Goal: Task Accomplishment & Management: Complete application form

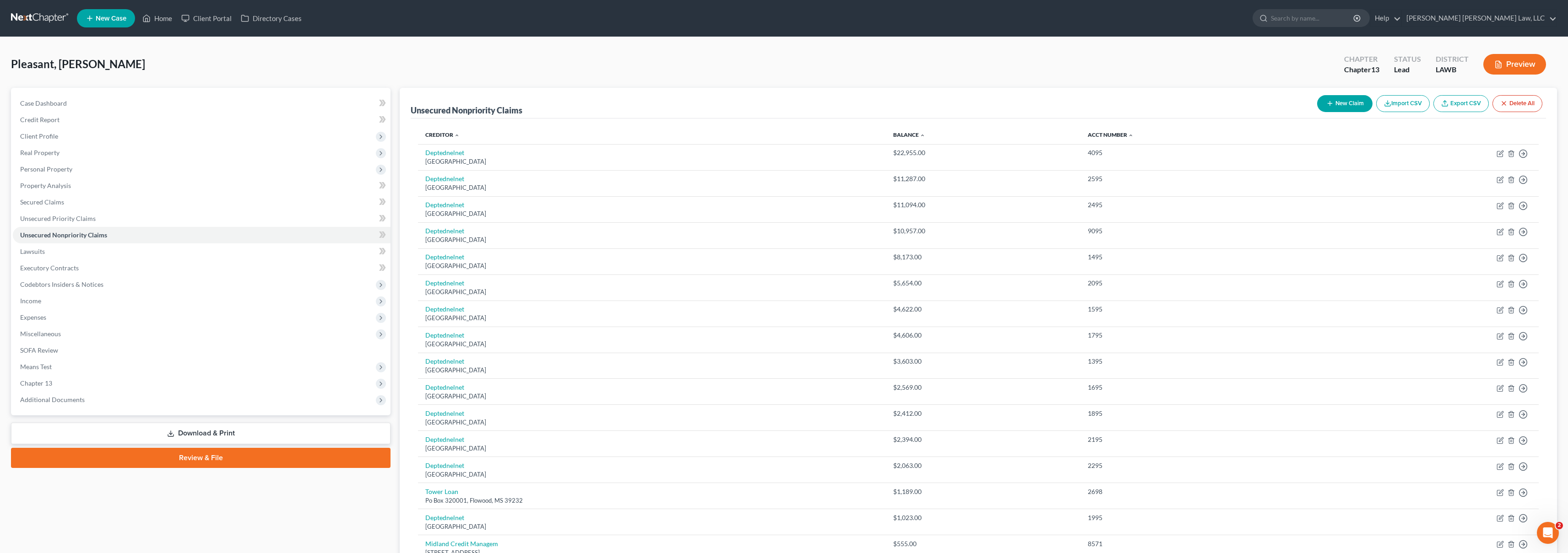
click at [42, 18] on link at bounding box center [40, 18] width 59 height 16
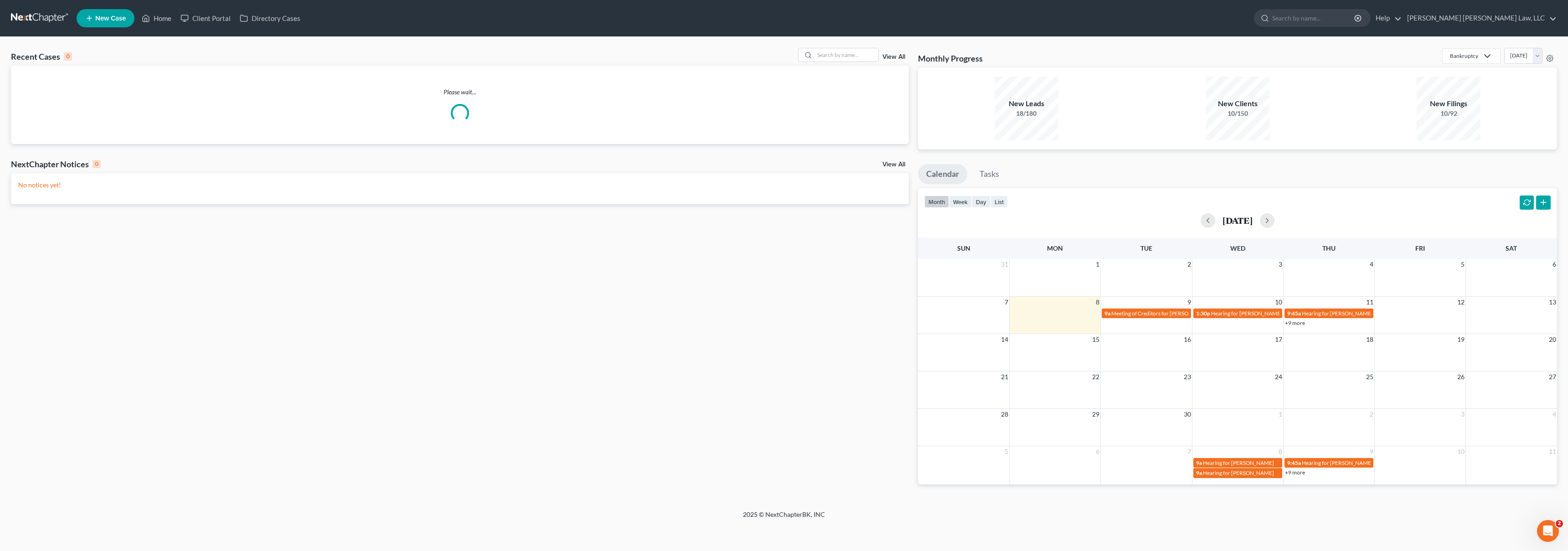
click at [108, 19] on span "New Case" at bounding box center [110, 18] width 30 height 7
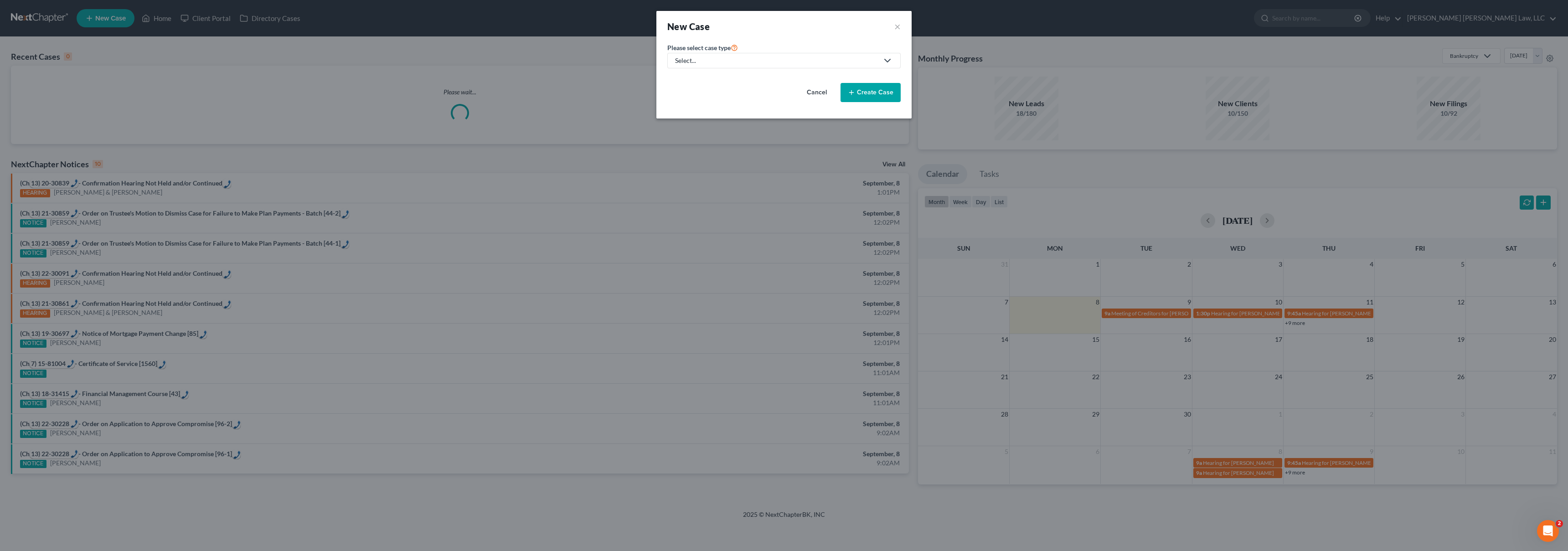
click at [743, 63] on div "Select..." at bounding box center [777, 60] width 204 height 9
click at [725, 77] on div "Bankruptcy" at bounding box center [716, 79] width 81 height 9
select select "36"
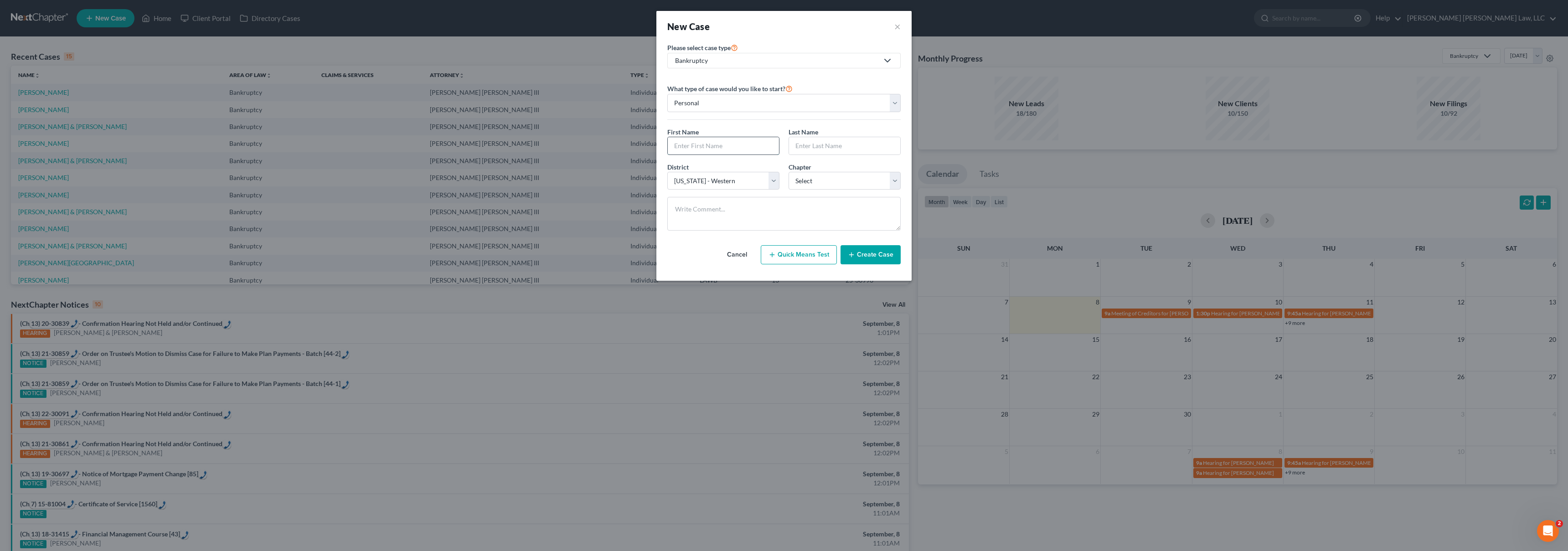
click at [706, 142] on input "text" at bounding box center [722, 146] width 111 height 17
type input "Diana"
type input "G"
type input "Hall"
click at [873, 187] on select "Select 7 11 12 13" at bounding box center [844, 181] width 112 height 18
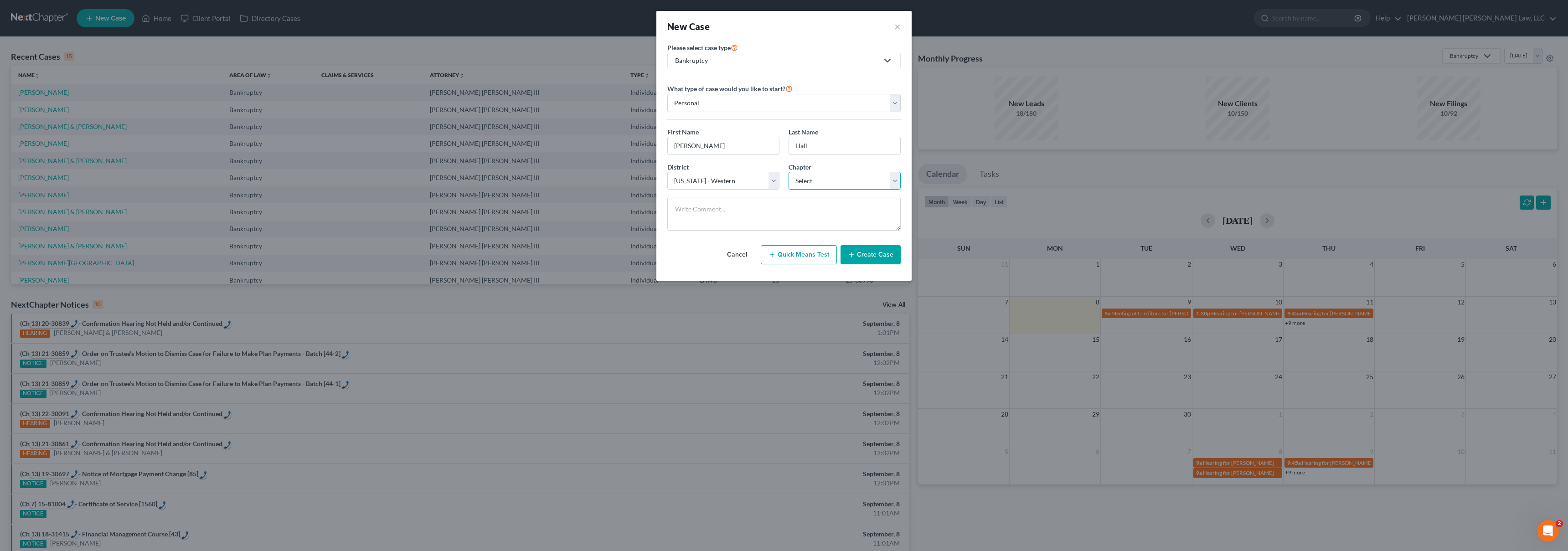
select select "3"
click at [858, 255] on button "Create Case" at bounding box center [870, 255] width 60 height 19
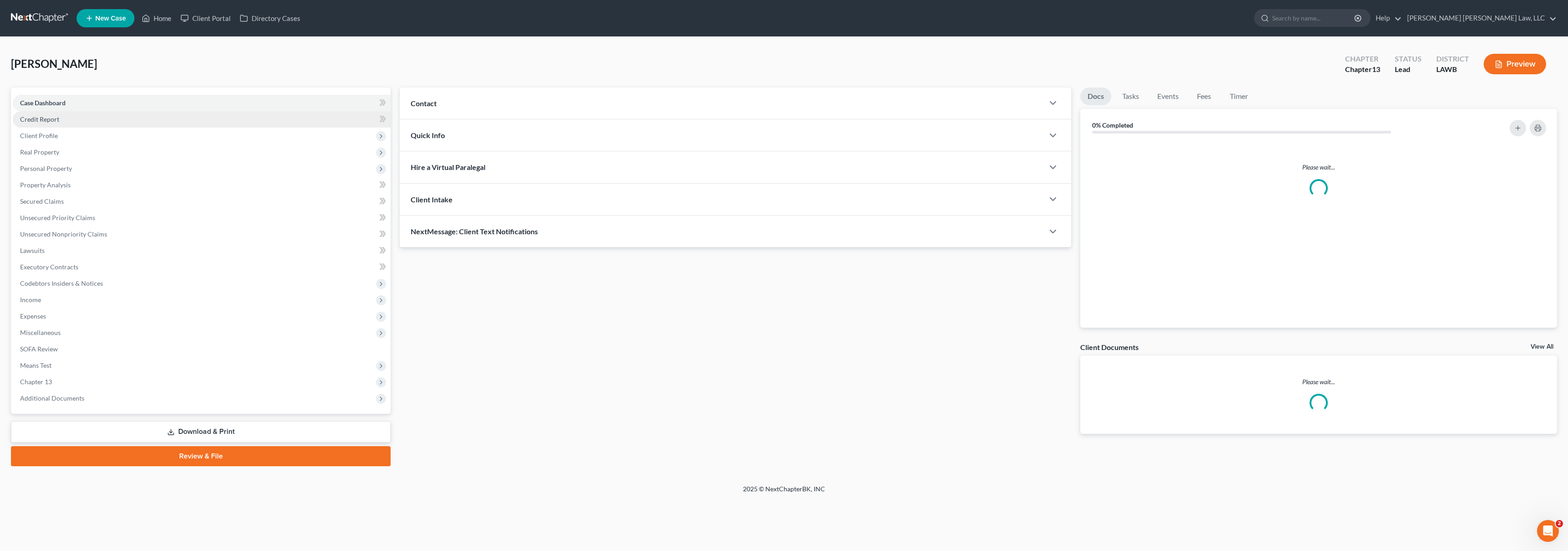
click at [59, 117] on link "Credit Report" at bounding box center [201, 119] width 378 height 16
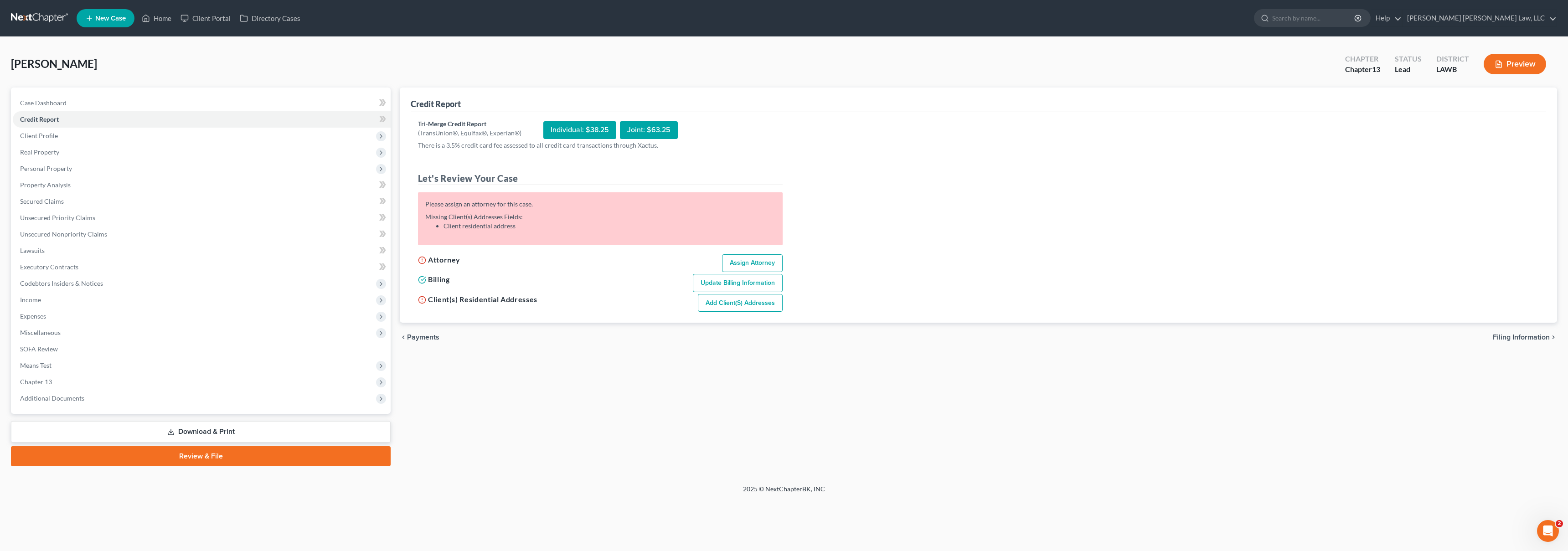
click at [742, 267] on link "Assign Attorney" at bounding box center [752, 264] width 61 height 18
select select "1"
select select "0"
select select "3"
select select "36"
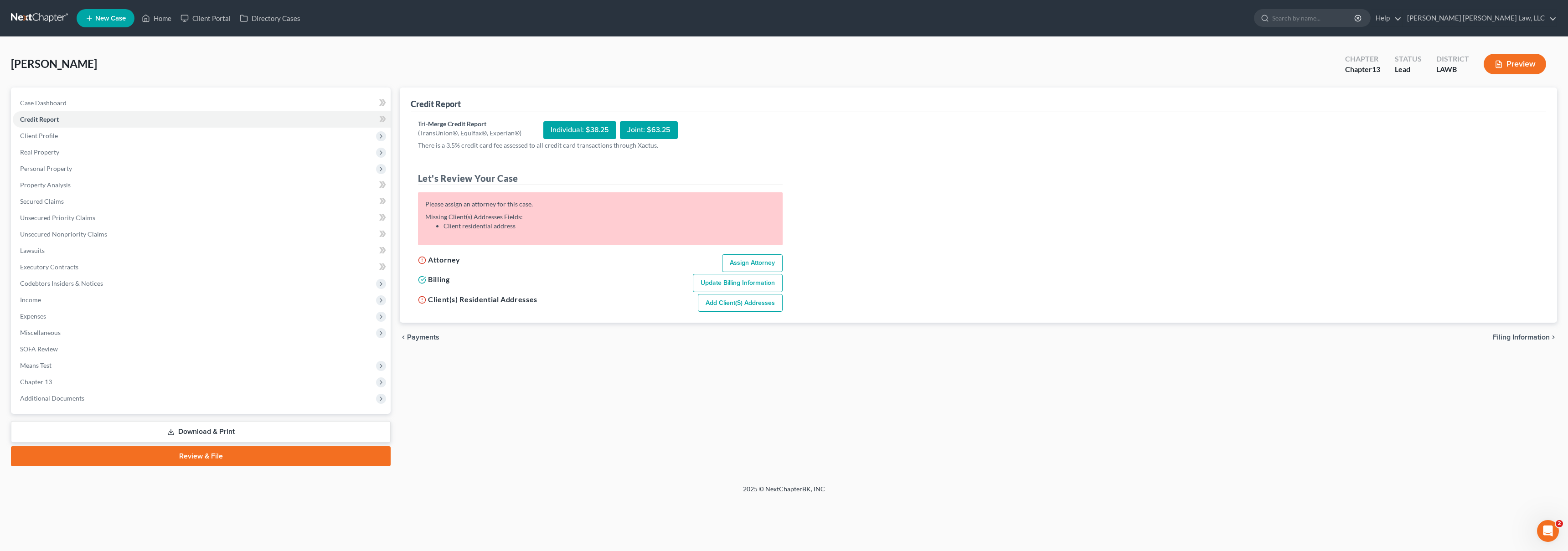
select select "19"
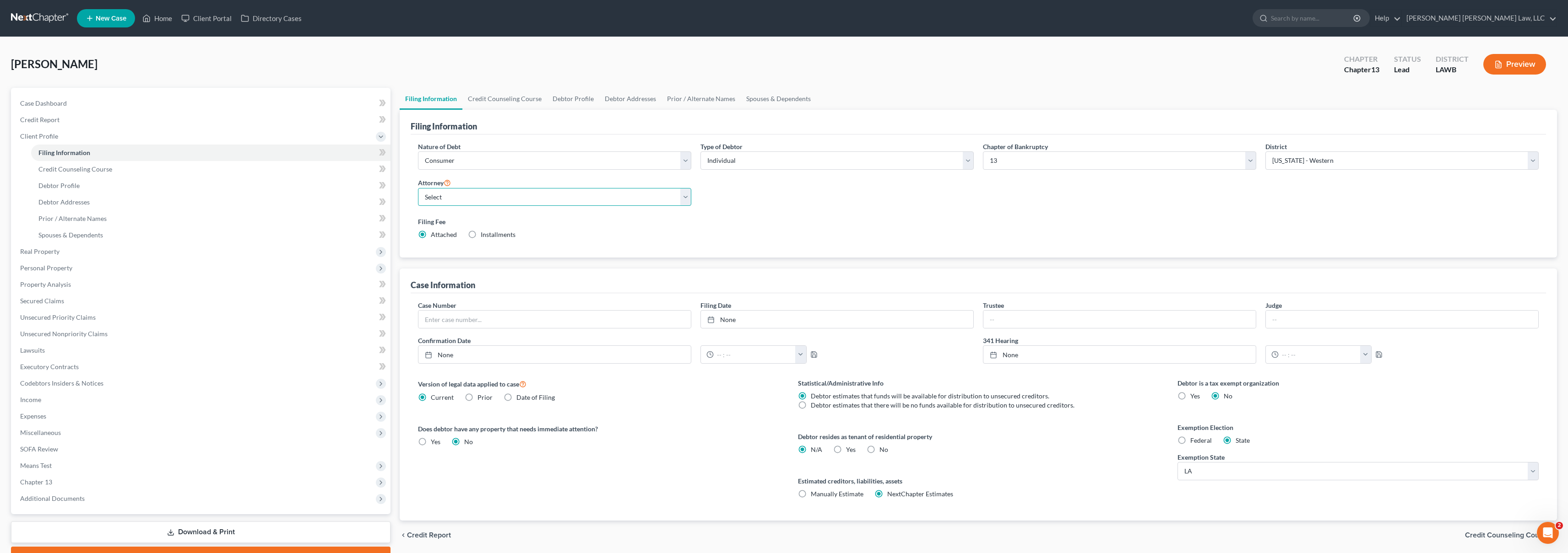
click at [593, 202] on select "Select E. Orum Young III - LAWB E. Orum Young III - LAMB E. Orum Young III - LA…" at bounding box center [555, 197] width 273 height 18
select select "0"
click at [126, 120] on link "Credit Report" at bounding box center [202, 119] width 378 height 16
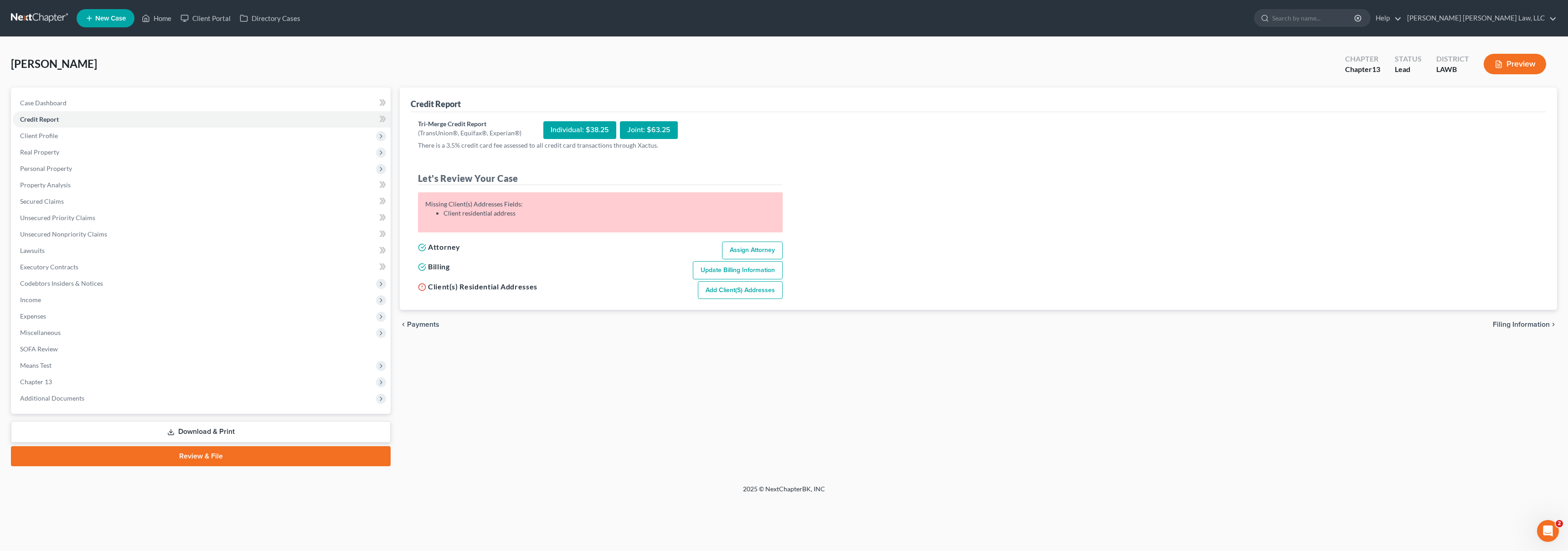
click at [757, 294] on link "Add Client(s) Addresses" at bounding box center [740, 291] width 85 height 18
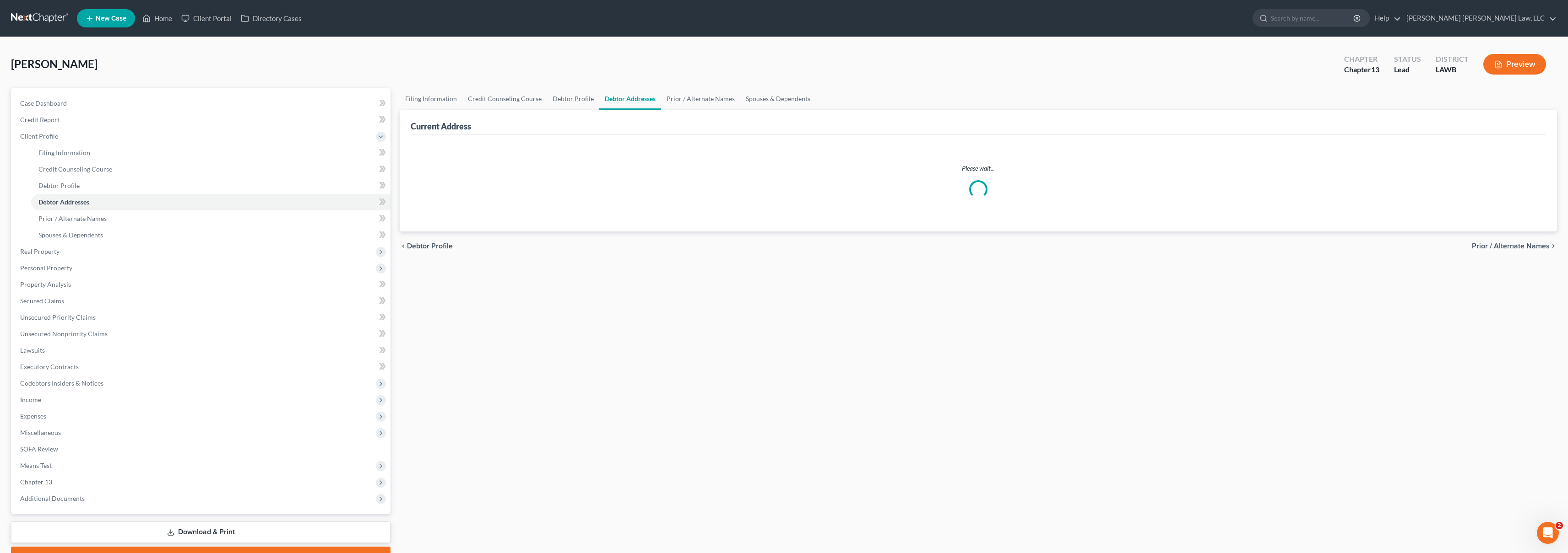
select select "0"
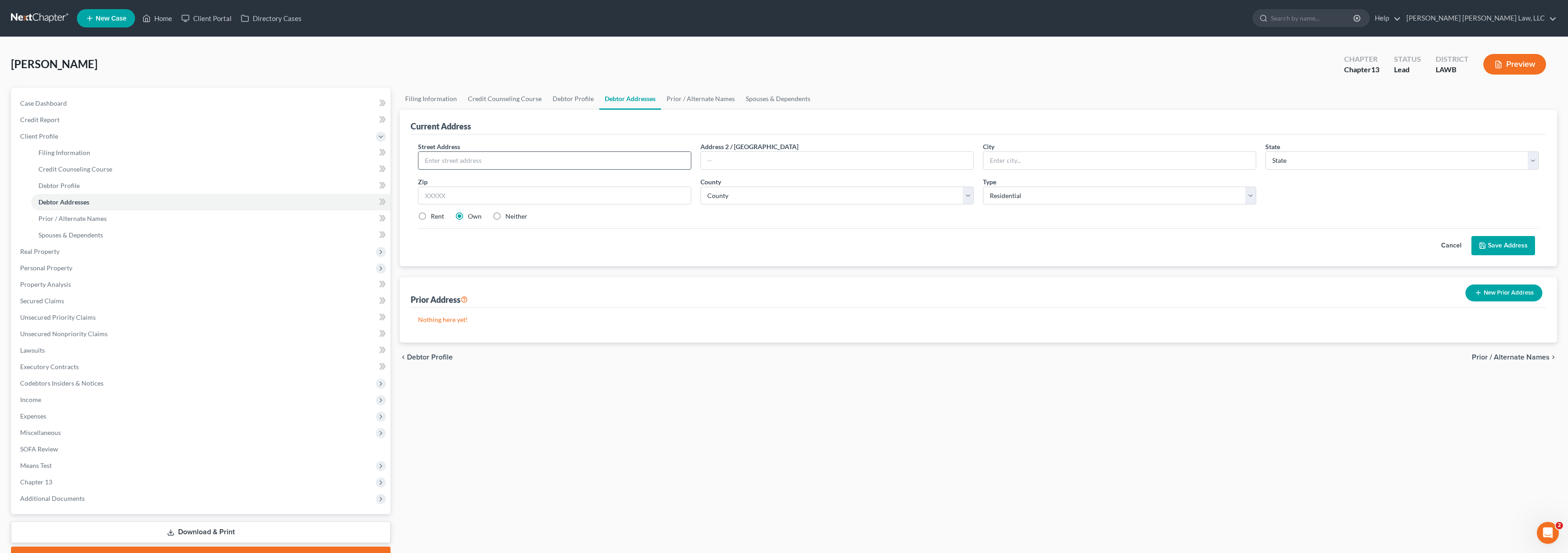
click at [592, 162] on input "text" at bounding box center [555, 160] width 273 height 17
click at [509, 160] on input "503 New Natitoches Road" at bounding box center [555, 160] width 273 height 17
type input "503 New Natitoches Road"
type input "West Monroe"
select select "19"
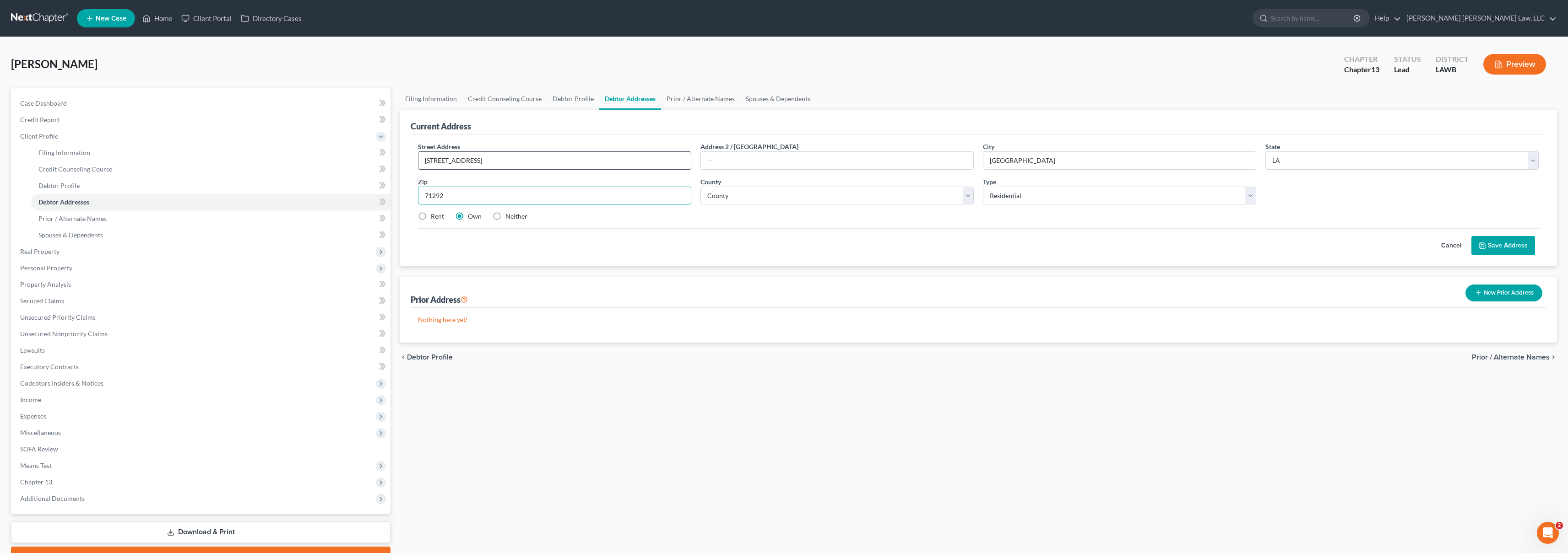
type input "71292"
select select "36"
drag, startPoint x: 420, startPoint y: 216, endPoint x: 486, endPoint y: 216, distance: 66.0
click at [431, 216] on label "Rent" at bounding box center [437, 216] width 13 height 9
click at [435, 216] on input "Rent" at bounding box center [437, 214] width 6 height 6
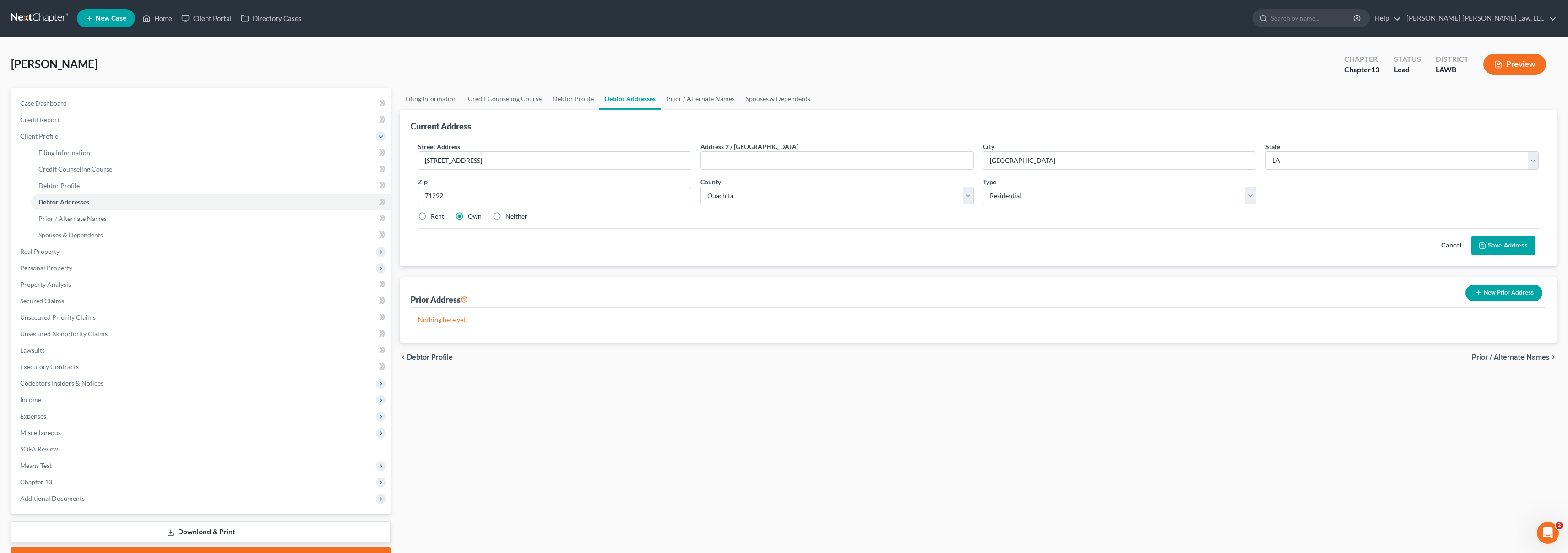
radio input "true"
click at [1515, 241] on button "Save Address" at bounding box center [1503, 246] width 64 height 19
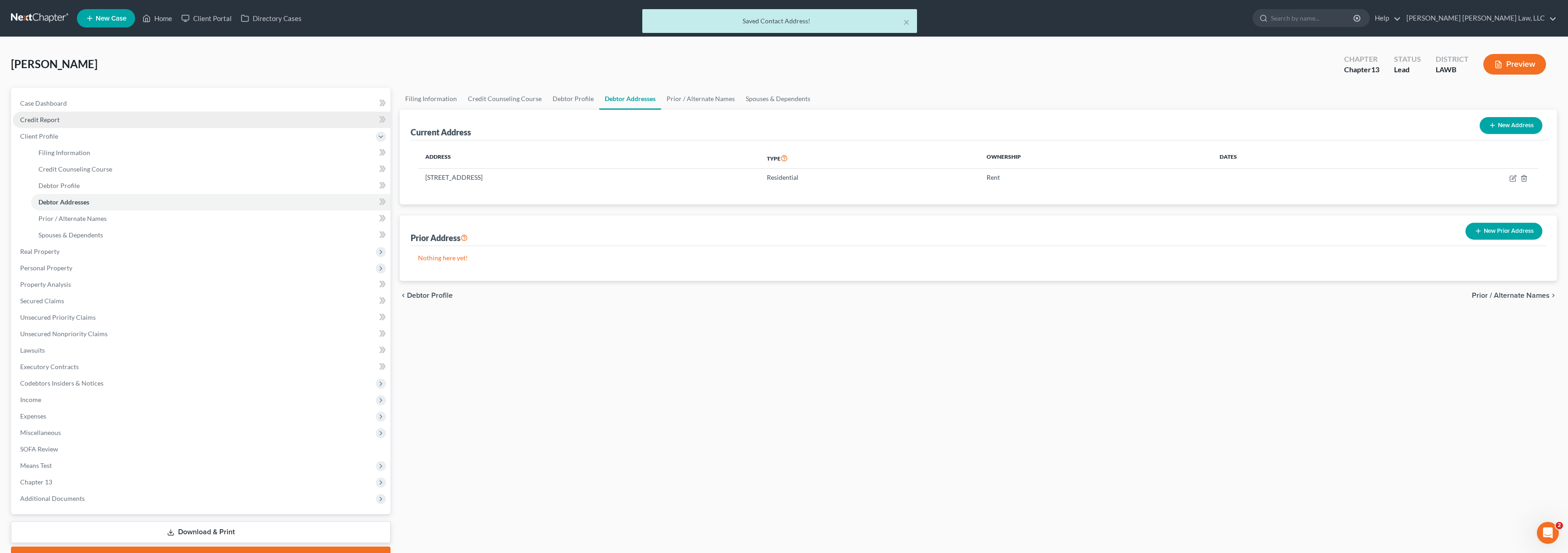
click at [110, 122] on link "Credit Report" at bounding box center [202, 119] width 378 height 16
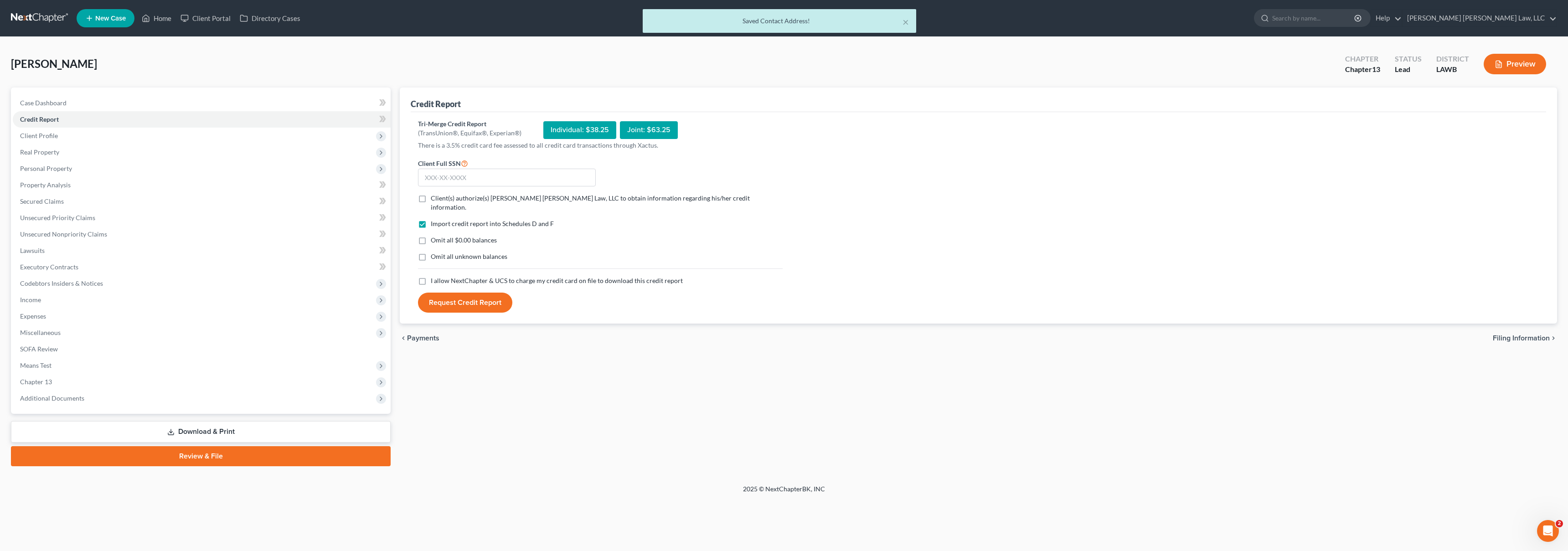
click at [431, 277] on label "I allow NextChapter & UCS to charge my credit card on file to download this cre…" at bounding box center [556, 281] width 252 height 9
click at [434, 277] on input "I allow NextChapter & UCS to charge my credit card on file to download this cre…" at bounding box center [437, 279] width 6 height 6
checkbox input "true"
click at [431, 252] on label "Omit all unknown balances" at bounding box center [469, 256] width 76 height 9
click at [434, 252] on input "Omit all unknown balances" at bounding box center [437, 255] width 6 height 6
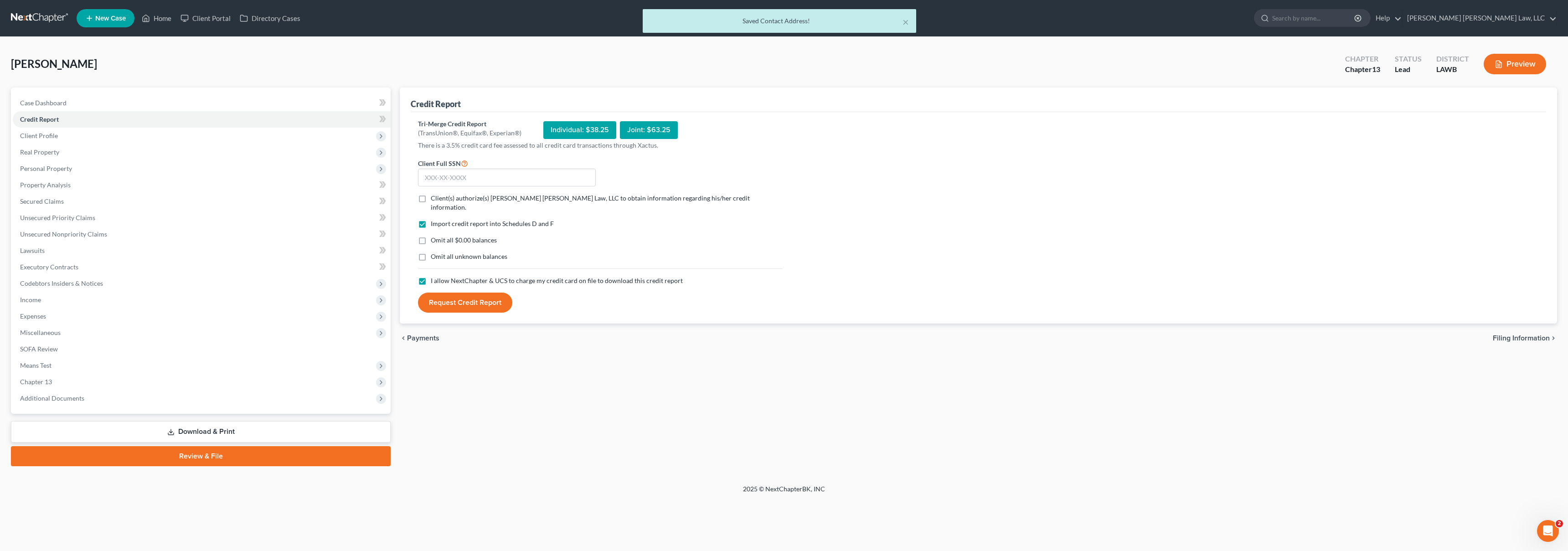
checkbox input "true"
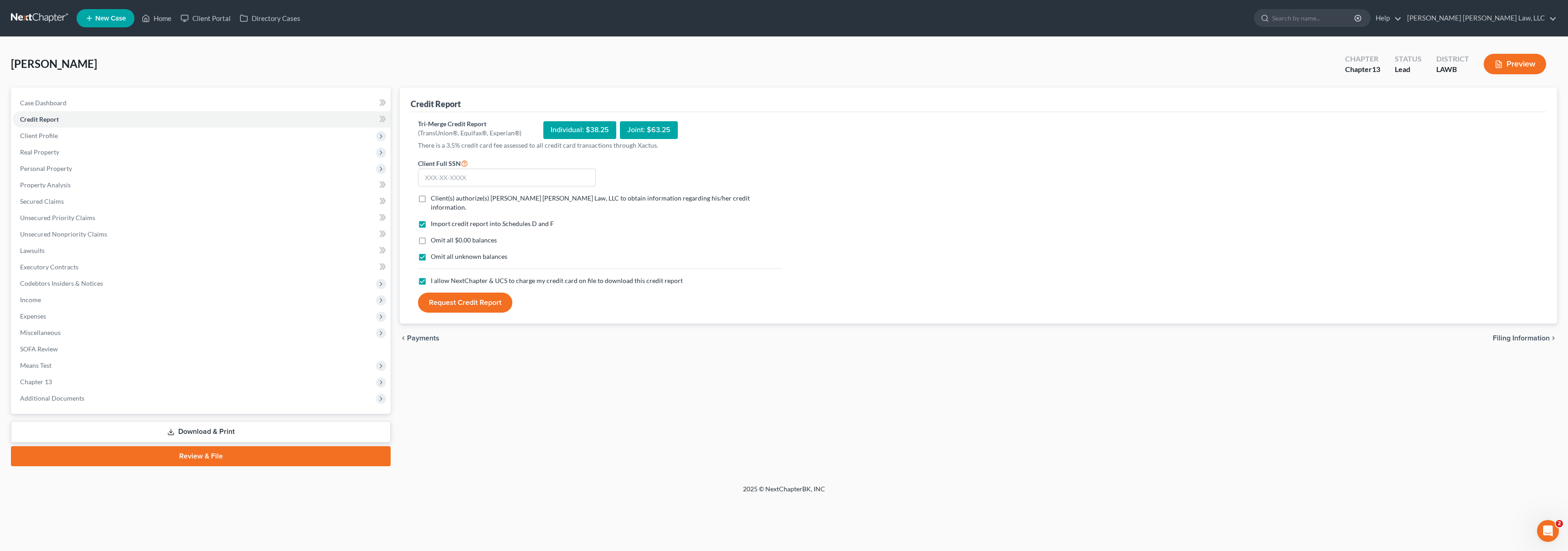
click at [431, 236] on label "Omit all $0.00 balances" at bounding box center [463, 240] width 66 height 9
click at [434, 236] on input "Omit all $0.00 balances" at bounding box center [437, 238] width 6 height 6
checkbox input "true"
click at [431, 197] on label "Client(s) authorize(s) E. Orum Young Law, LLC to obtain information regarding h…" at bounding box center [607, 203] width 352 height 18
click at [434, 197] on input "Client(s) authorize(s) E. Orum Young Law, LLC to obtain information regarding h…" at bounding box center [437, 197] width 6 height 6
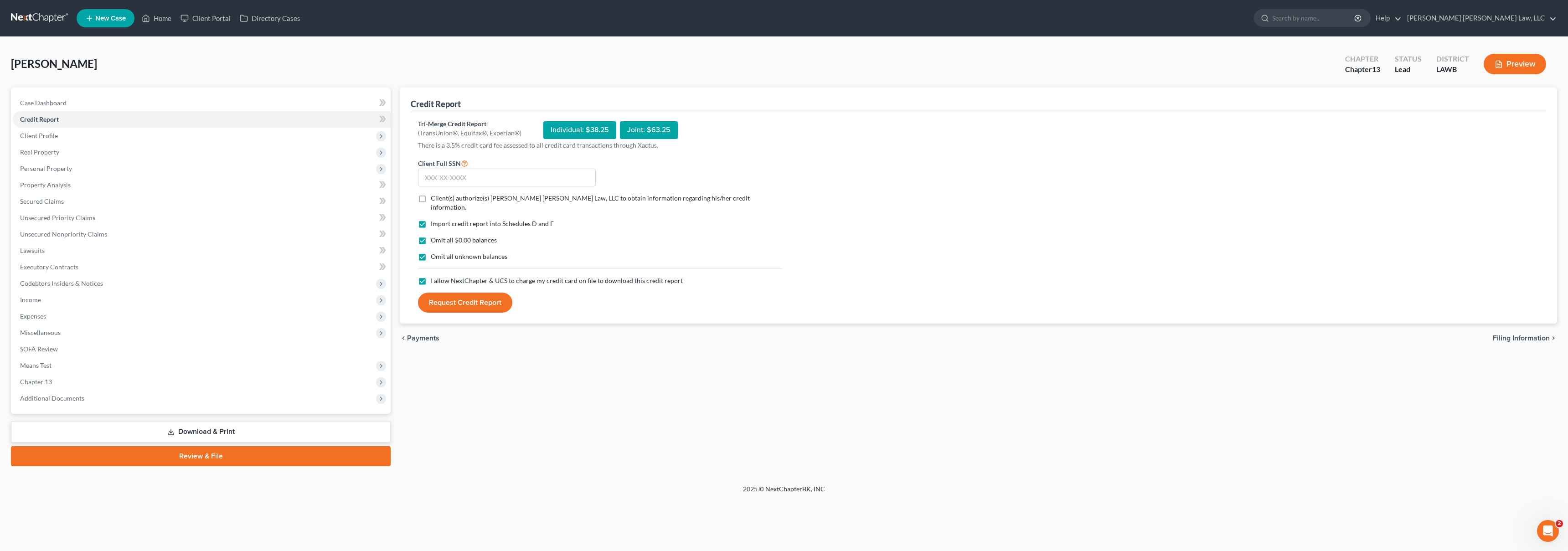
checkbox input "true"
click at [445, 180] on input "text" at bounding box center [506, 178] width 177 height 18
type input "438-15-2531"
click at [450, 298] on button "Request Credit Report" at bounding box center [464, 303] width 94 height 20
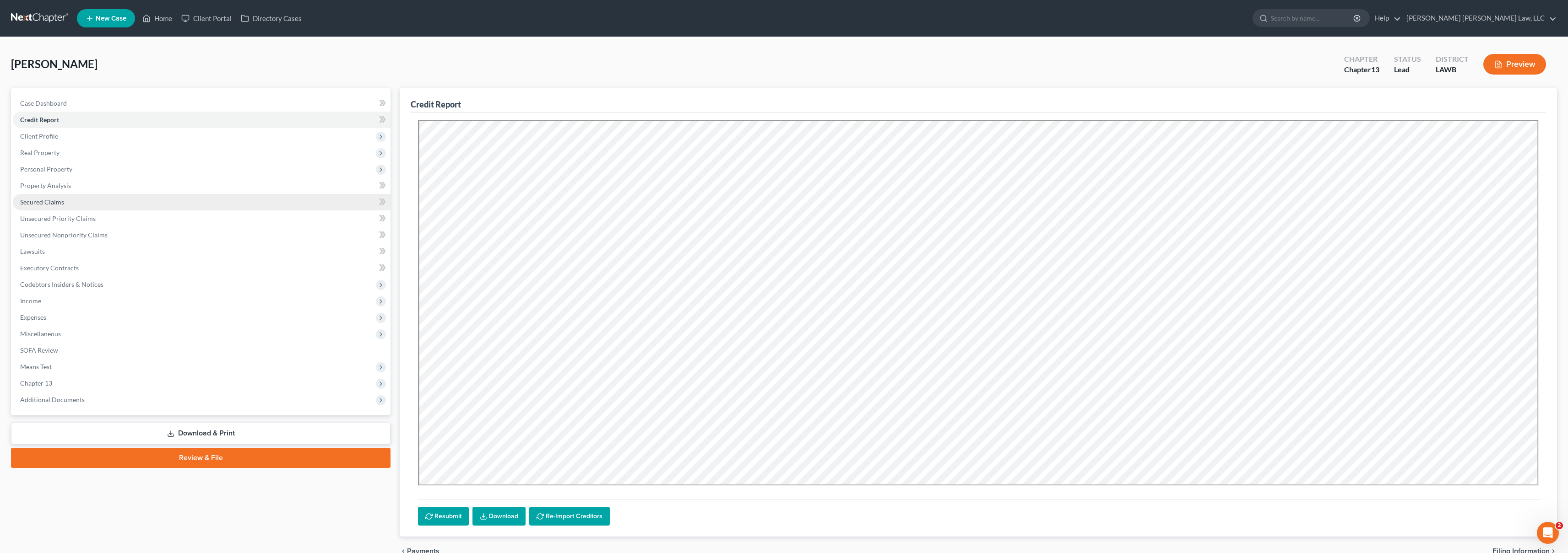
click at [88, 202] on link "Secured Claims" at bounding box center [202, 202] width 378 height 16
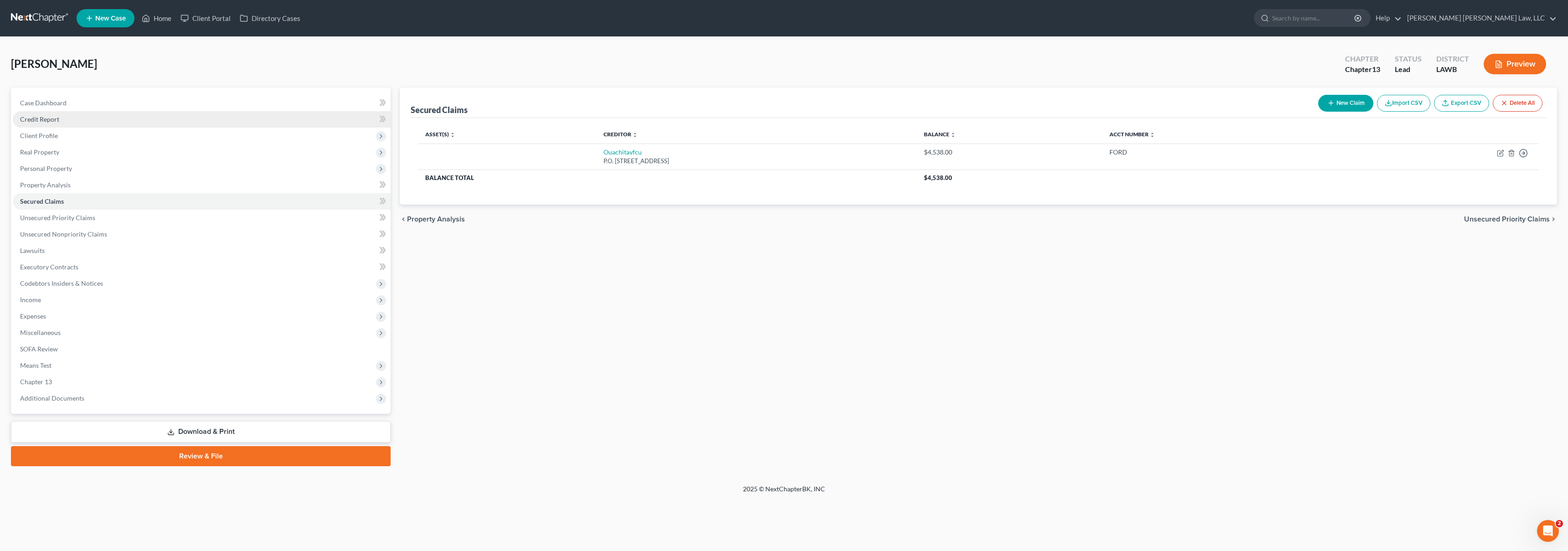
click at [83, 117] on link "Credit Report" at bounding box center [201, 119] width 378 height 16
click at [57, 116] on span "Credit Report" at bounding box center [39, 119] width 39 height 8
click at [63, 116] on link "Credit Report" at bounding box center [201, 119] width 378 height 16
click at [70, 187] on link "Property Analysis" at bounding box center [201, 185] width 378 height 16
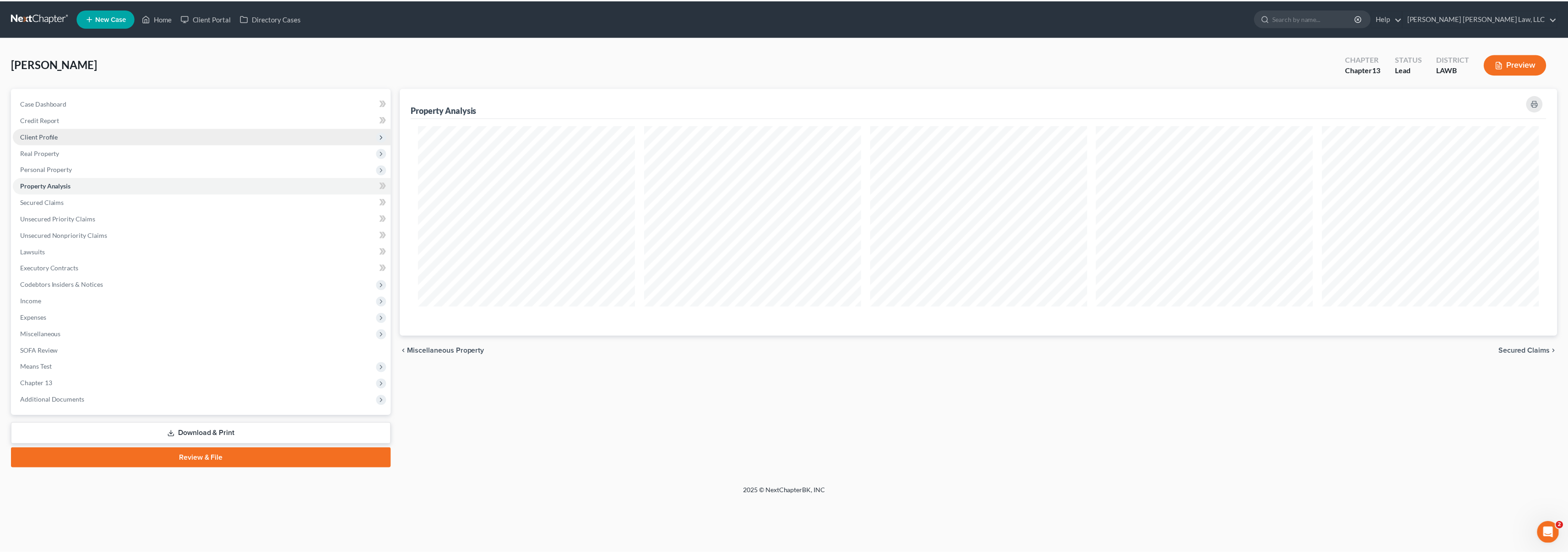
scroll to position [248, 1163]
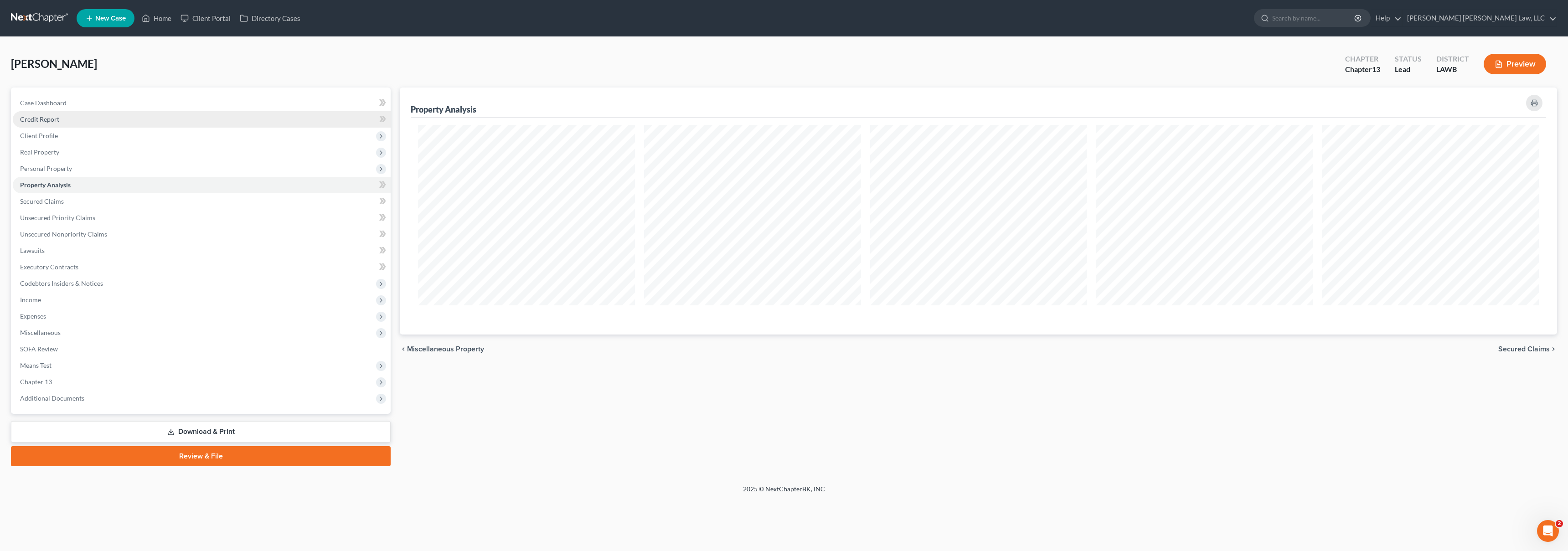
click at [81, 117] on link "Credit Report" at bounding box center [201, 119] width 378 height 16
click at [76, 120] on link "Credit Report" at bounding box center [201, 119] width 378 height 16
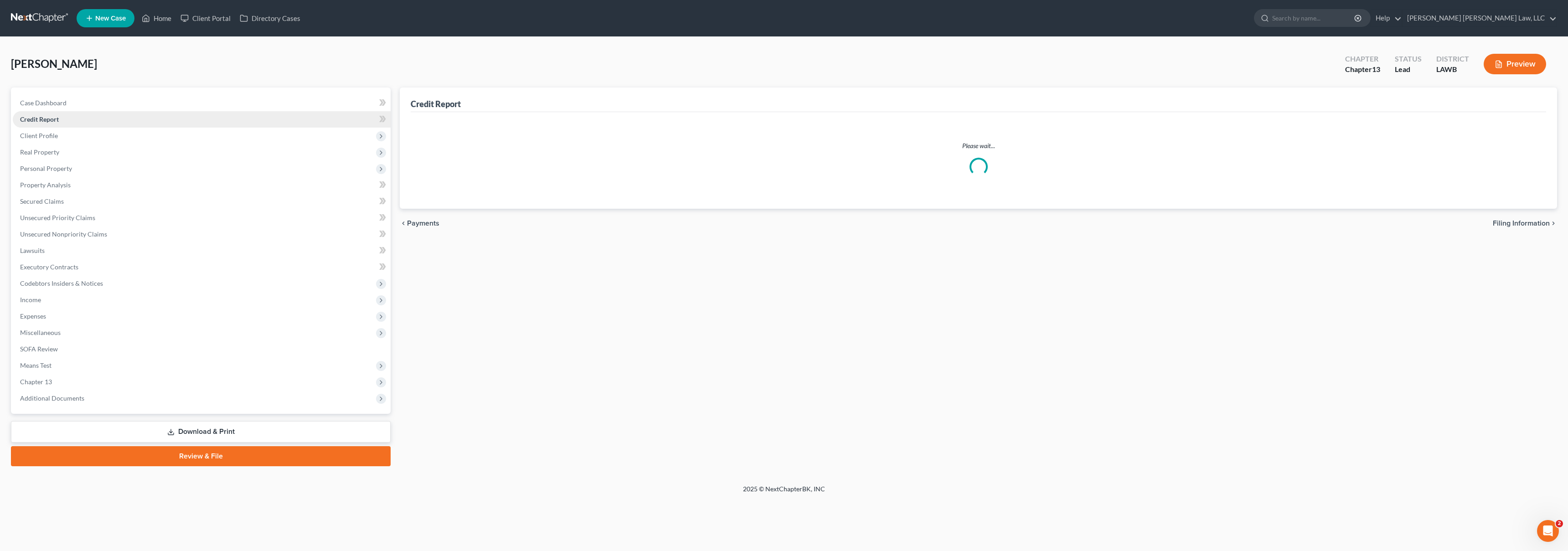
click at [76, 120] on link "Credit Report" at bounding box center [201, 119] width 378 height 16
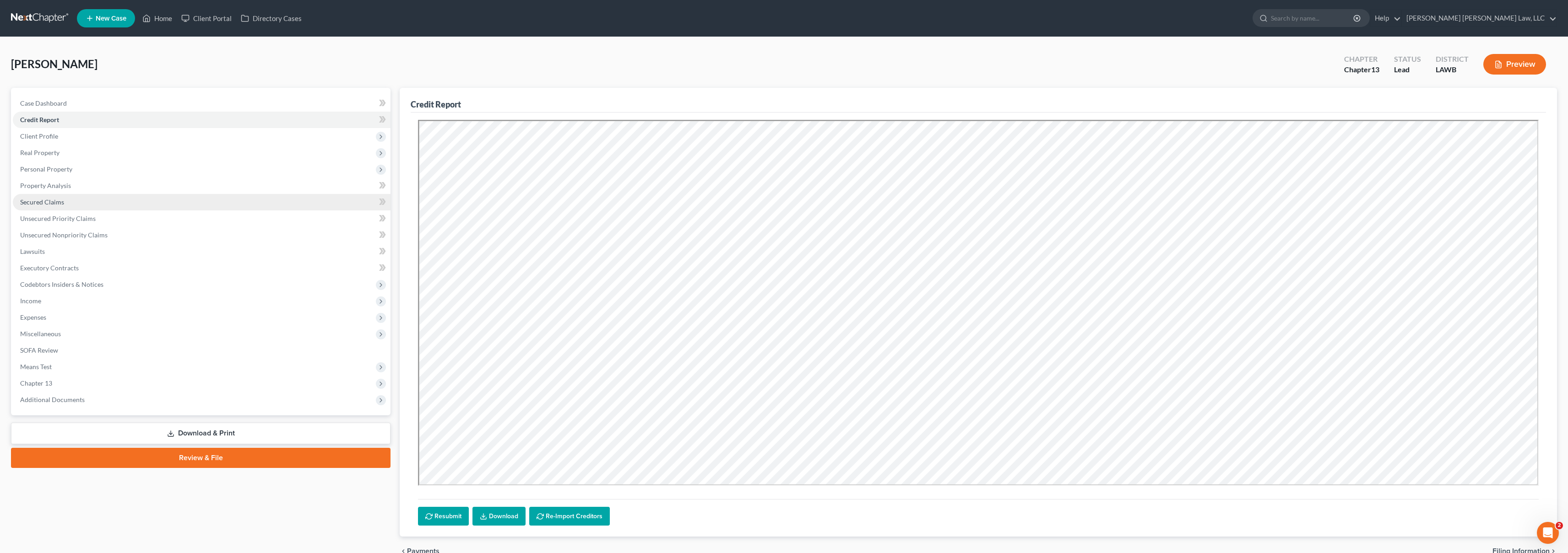
click at [47, 202] on span "Secured Claims" at bounding box center [42, 202] width 44 height 8
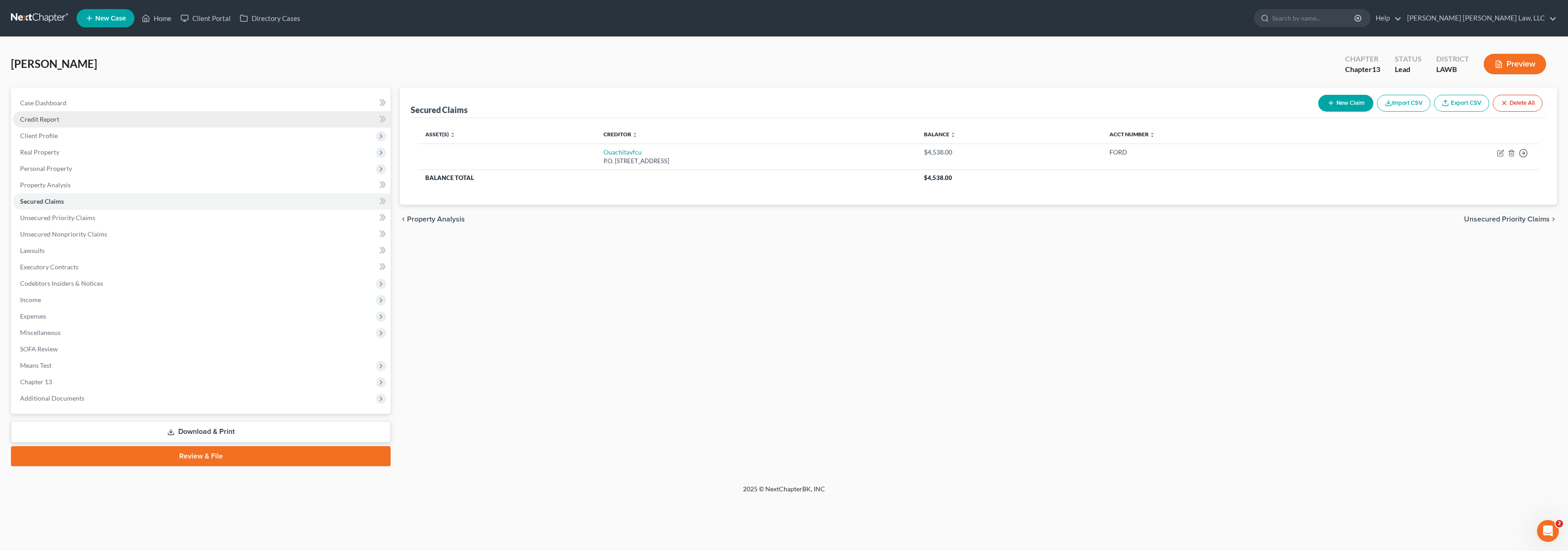
click at [132, 120] on link "Credit Report" at bounding box center [201, 119] width 378 height 16
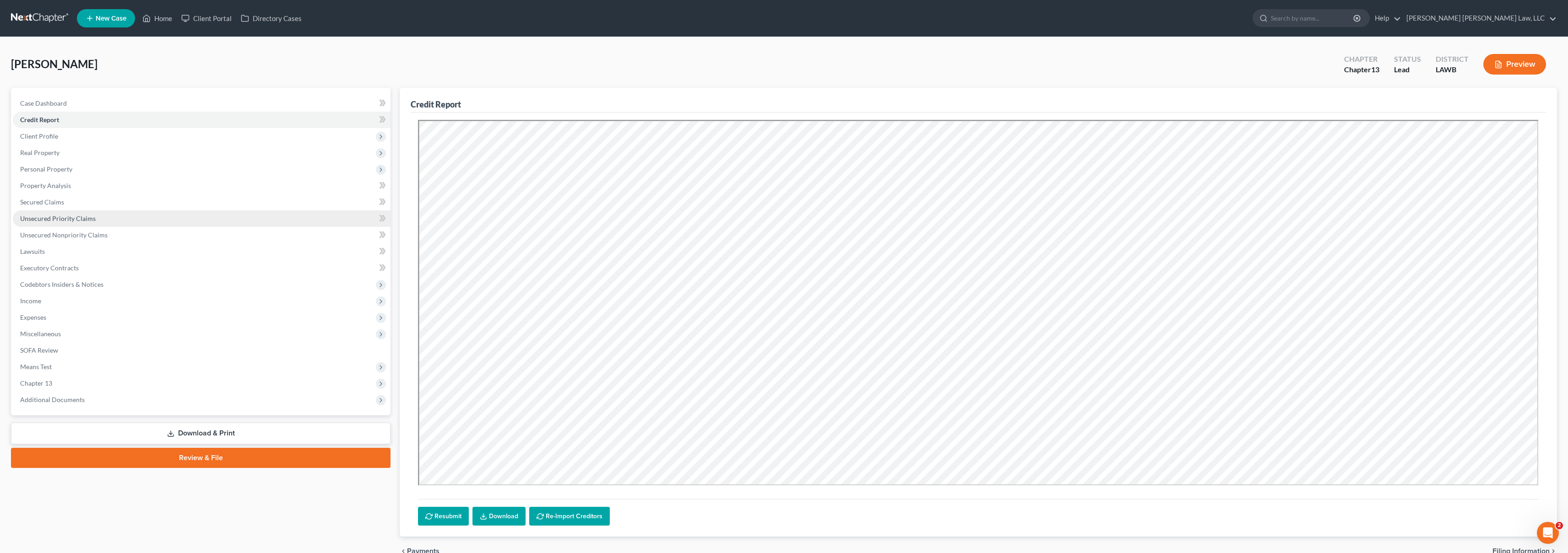
click at [138, 218] on link "Unsecured Priority Claims" at bounding box center [202, 219] width 378 height 16
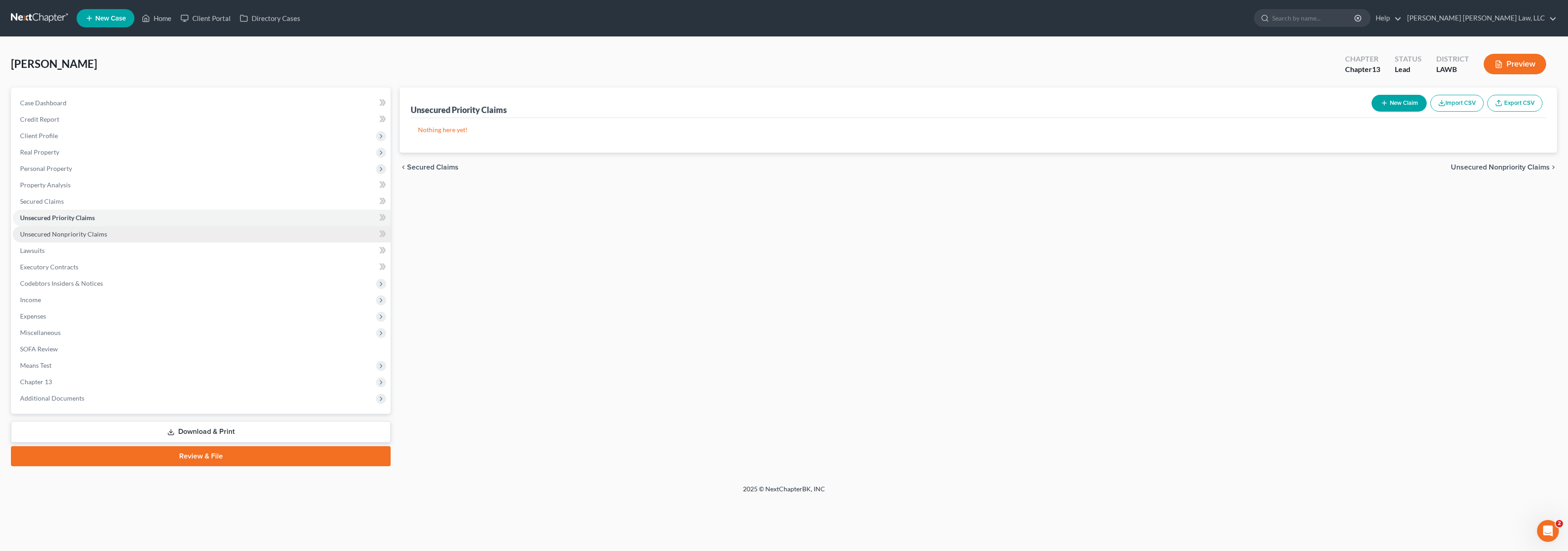
click at [136, 231] on link "Unsecured Nonpriority Claims" at bounding box center [201, 234] width 378 height 16
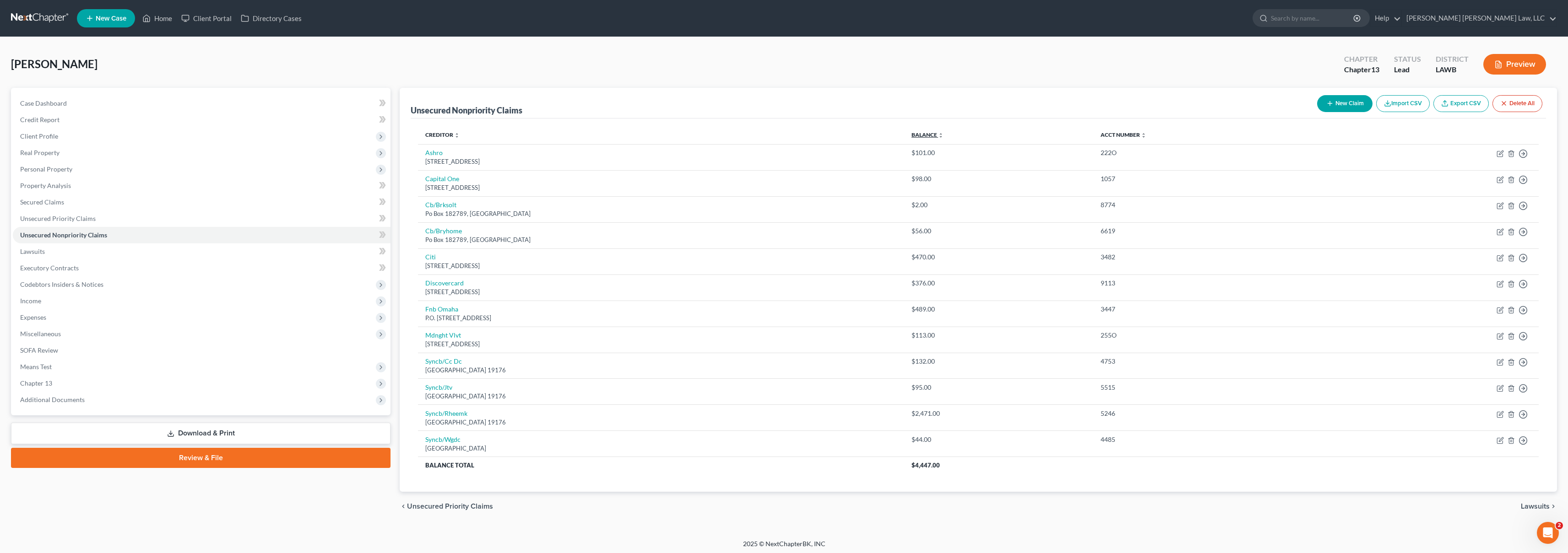
click at [925, 134] on link "Balance expand_more expand_less unfold_more" at bounding box center [927, 135] width 32 height 7
drag, startPoint x: 851, startPoint y: 151, endPoint x: 976, endPoint y: 138, distance: 125.7
click at [976, 138] on table "Creditor expand_more expand_less unfold_more Balance expand_more expand_less un…" at bounding box center [979, 300] width 1121 height 349
click at [107, 221] on link "Unsecured Priority Claims" at bounding box center [202, 219] width 378 height 16
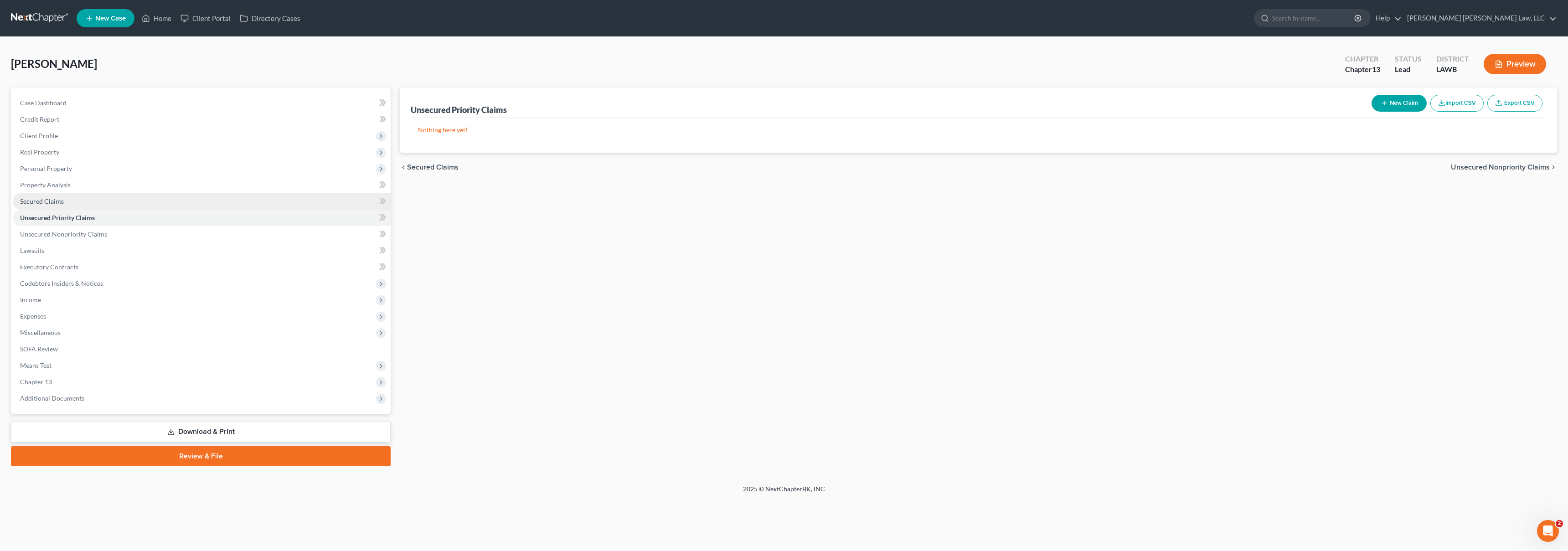
click at [111, 201] on link "Secured Claims" at bounding box center [201, 201] width 378 height 16
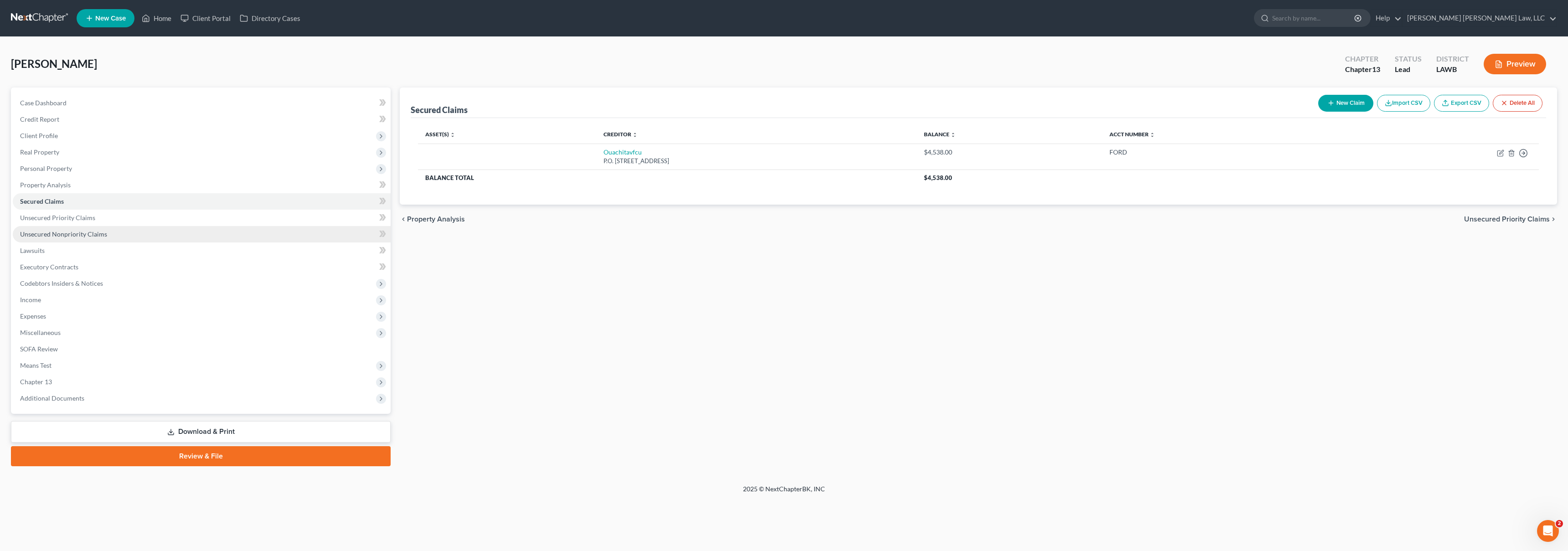
click at [112, 236] on link "Unsecured Nonpriority Claims" at bounding box center [201, 234] width 378 height 16
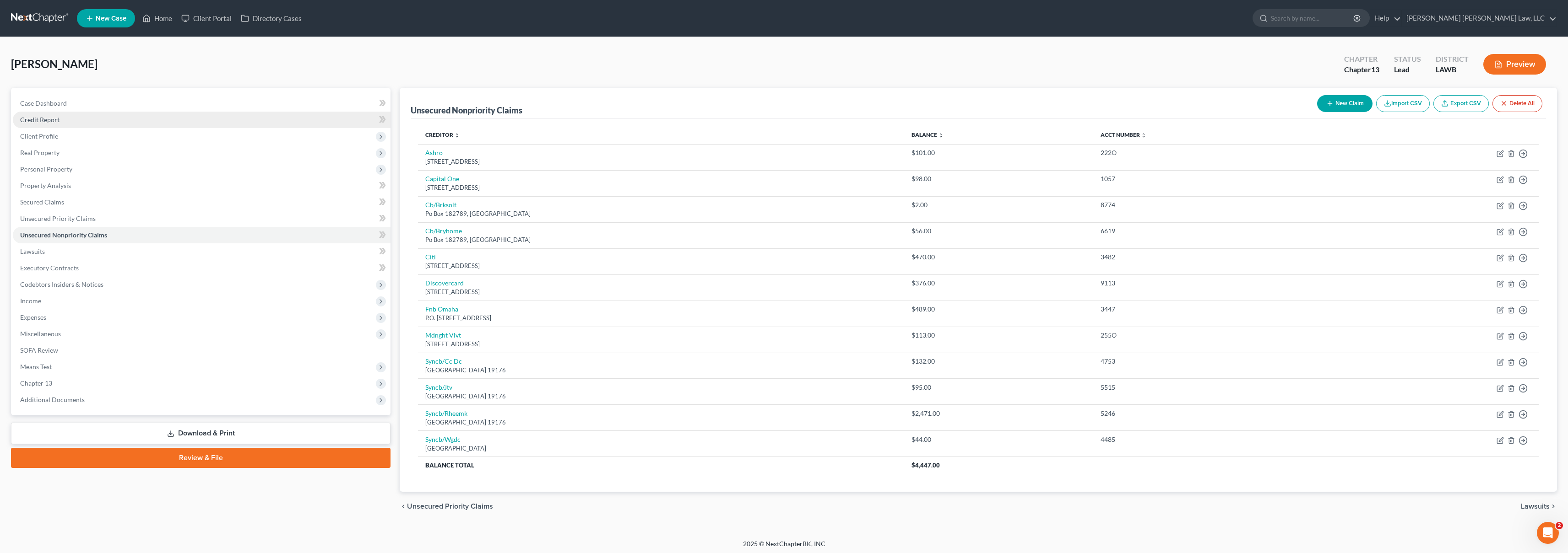
click at [115, 121] on link "Credit Report" at bounding box center [202, 119] width 378 height 16
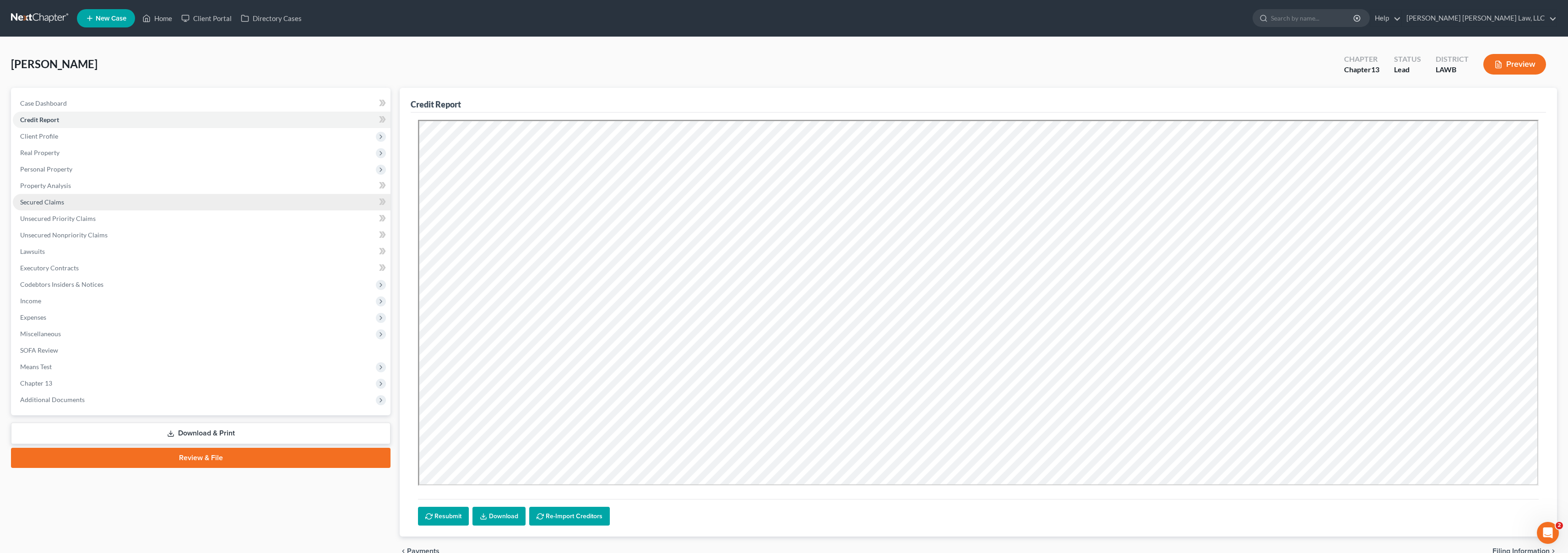
click at [50, 202] on span "Secured Claims" at bounding box center [42, 202] width 44 height 8
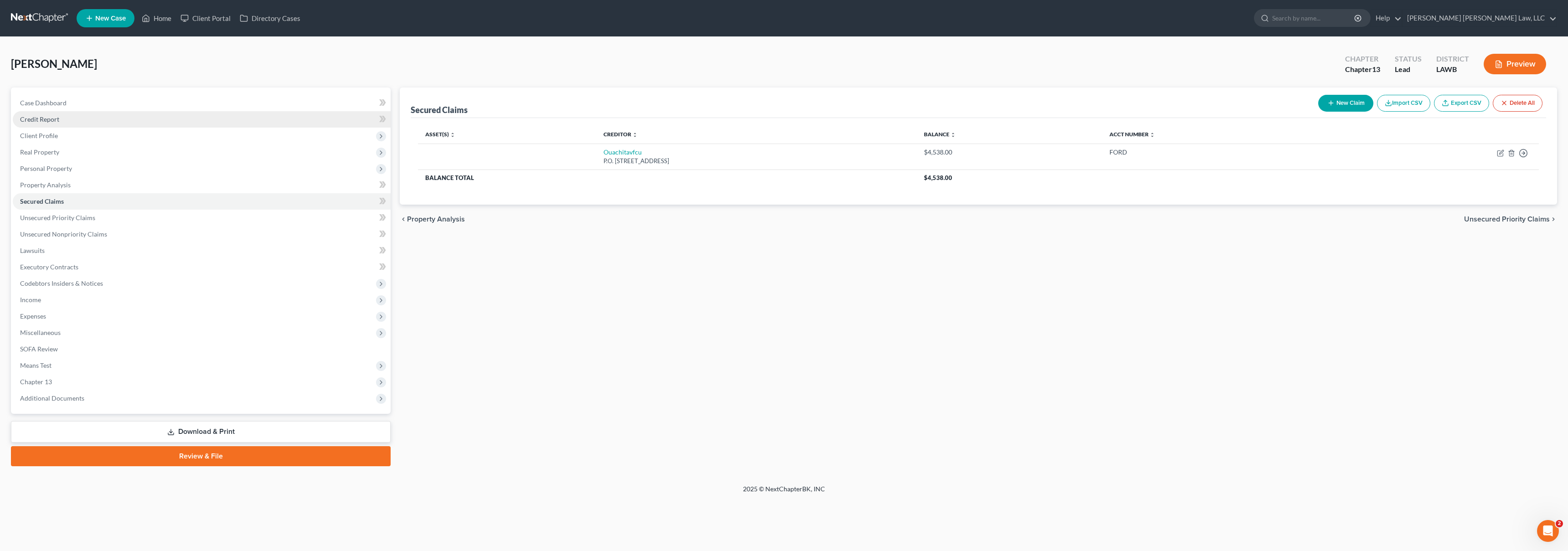
click at [98, 122] on link "Credit Report" at bounding box center [201, 119] width 378 height 16
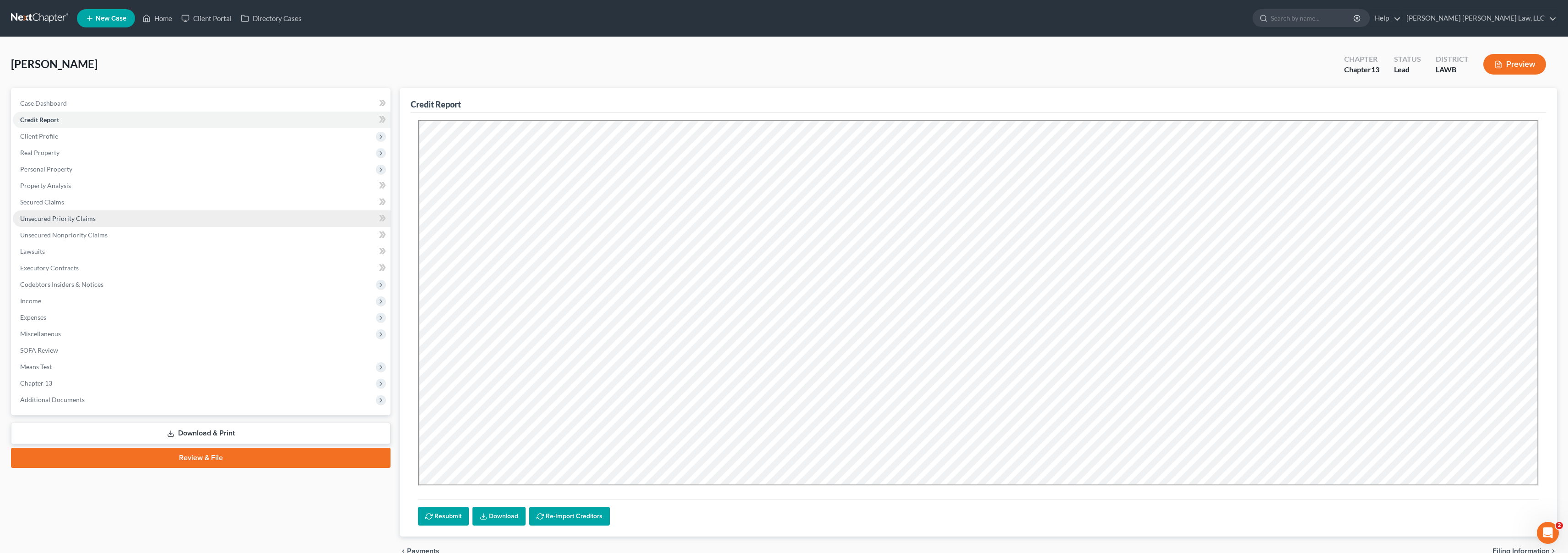
click at [69, 214] on link "Unsecured Priority Claims" at bounding box center [202, 219] width 378 height 16
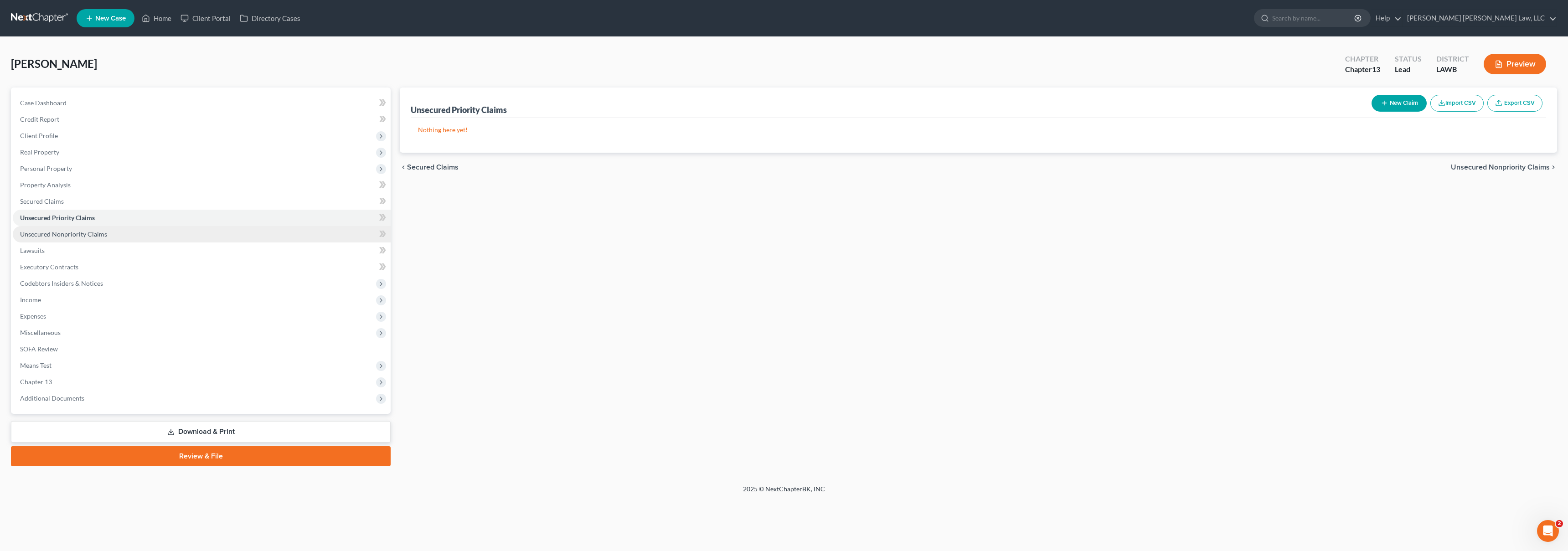
click at [86, 234] on span "Unsecured Nonpriority Claims" at bounding box center [63, 234] width 87 height 8
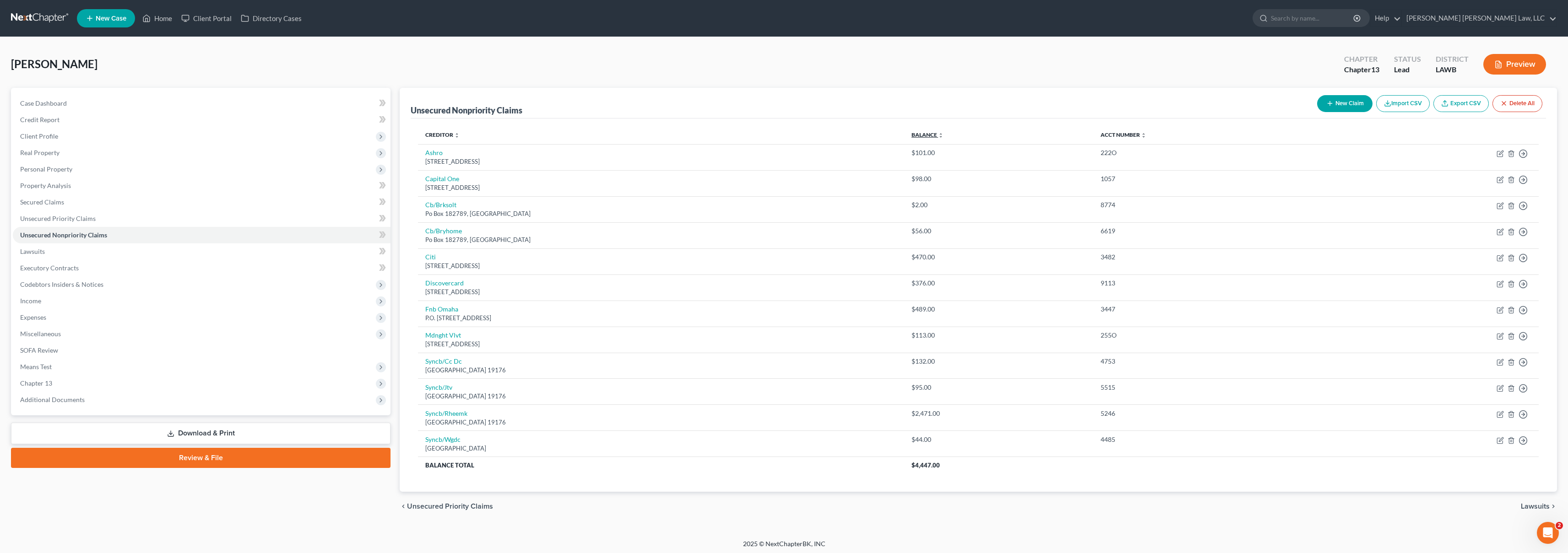
click at [925, 131] on link "Balance expand_more expand_less unfold_more" at bounding box center [927, 135] width 32 height 7
